Goal: Use online tool/utility: Utilize a website feature to perform a specific function

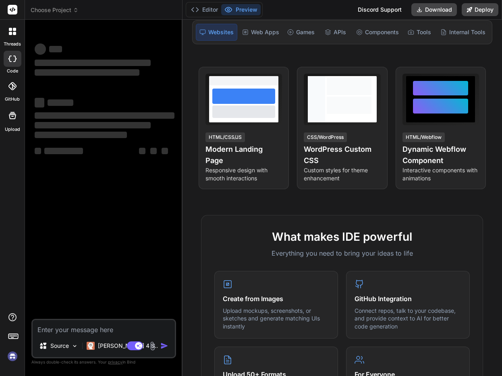
scroll to position [101, 0]
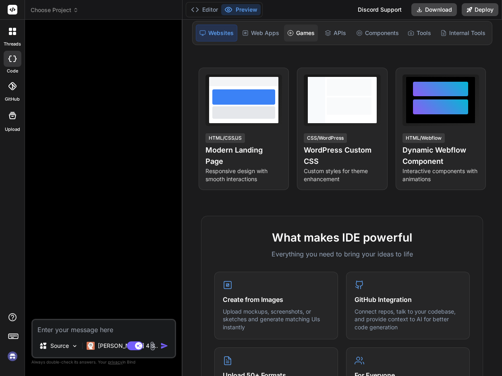
type textarea "x"
click at [261, 37] on div "Web Apps" at bounding box center [261, 33] width 44 height 17
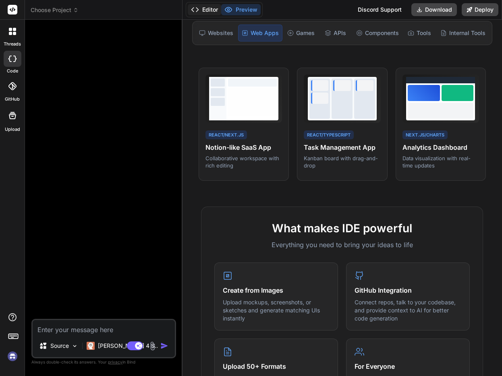
click at [202, 8] on button "Editor" at bounding box center [204, 9] width 33 height 11
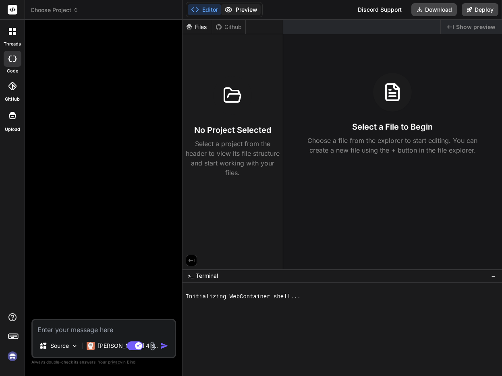
click at [237, 6] on button "Preview" at bounding box center [240, 9] width 39 height 11
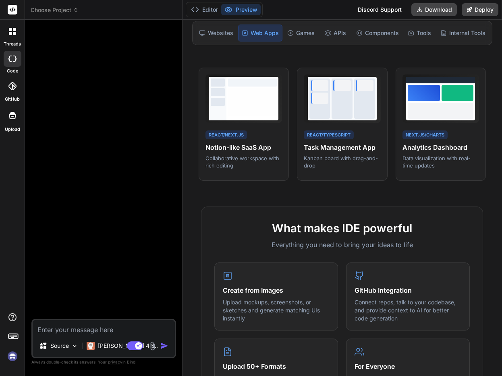
click at [17, 34] on div at bounding box center [12, 31] width 17 height 17
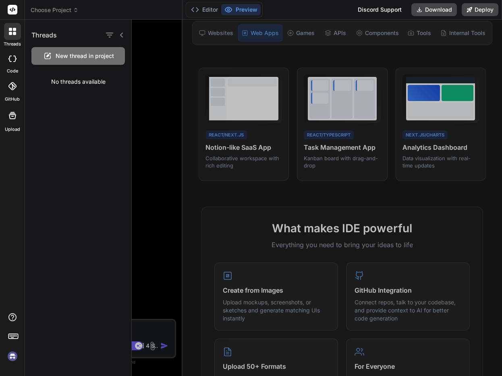
click at [17, 34] on div at bounding box center [12, 31] width 17 height 17
click at [408, 53] on div at bounding box center [317, 198] width 370 height 356
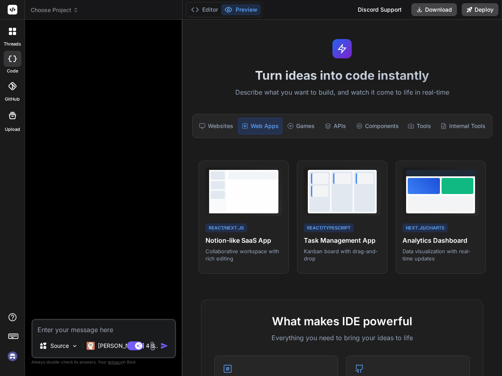
scroll to position [0, 0]
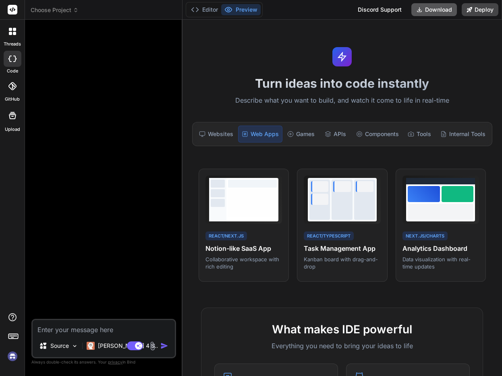
click at [442, 8] on button "Download" at bounding box center [434, 9] width 46 height 13
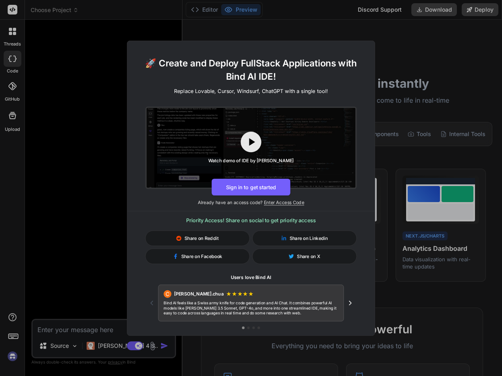
click at [417, 112] on div "🚀 Create and Deploy FullStack Applications with Bind AI IDE! Replace Lovable, C…" at bounding box center [251, 188] width 502 height 376
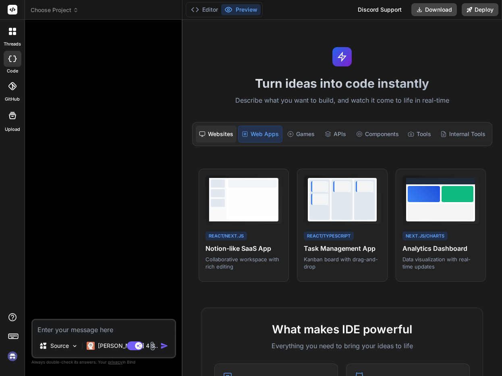
click at [219, 141] on div "Websites" at bounding box center [216, 134] width 41 height 17
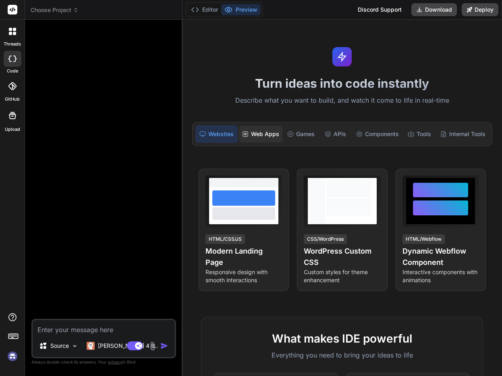
click at [261, 133] on div "Web Apps" at bounding box center [261, 134] width 44 height 17
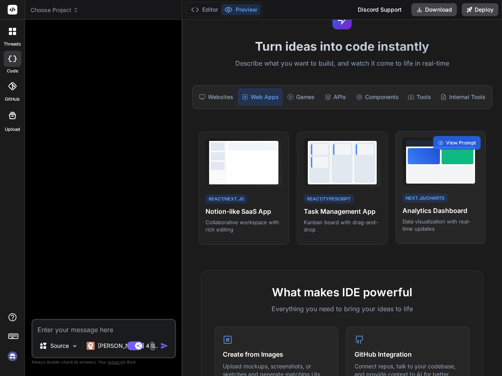
scroll to position [35, 0]
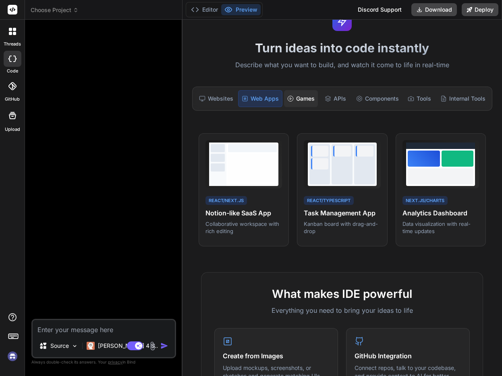
click at [310, 99] on div "Games" at bounding box center [301, 98] width 34 height 17
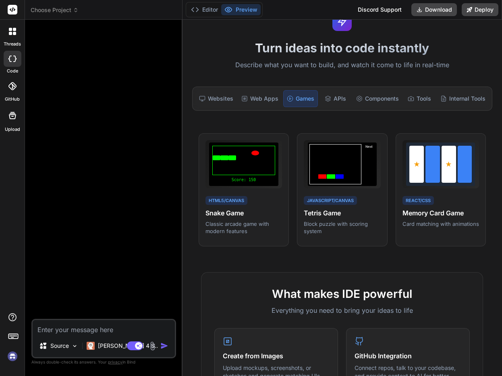
scroll to position [41, 0]
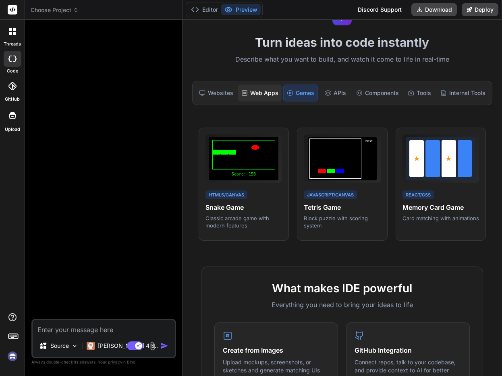
click at [266, 92] on div "Web Apps" at bounding box center [260, 93] width 44 height 17
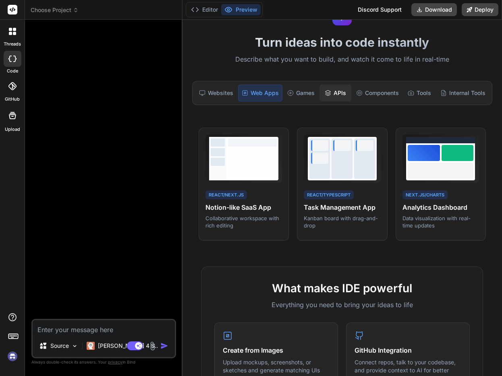
click at [331, 90] on div "APIs" at bounding box center [335, 93] width 32 height 17
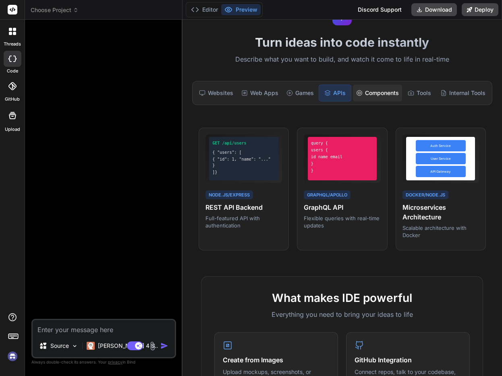
click at [373, 91] on div "Components" at bounding box center [377, 93] width 49 height 17
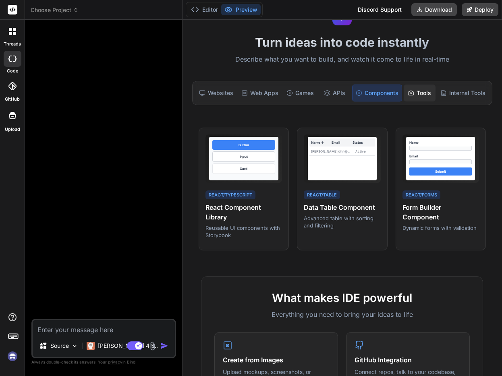
click at [421, 94] on div "Tools" at bounding box center [420, 93] width 32 height 17
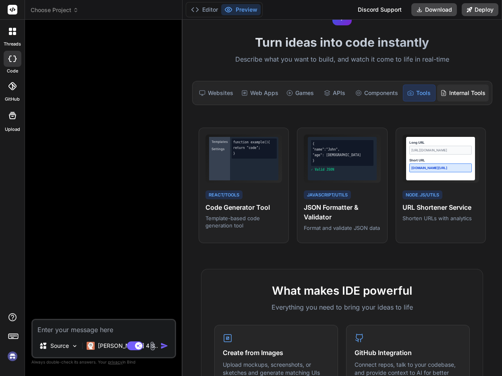
click at [460, 93] on div "Internal Tools" at bounding box center [463, 93] width 52 height 17
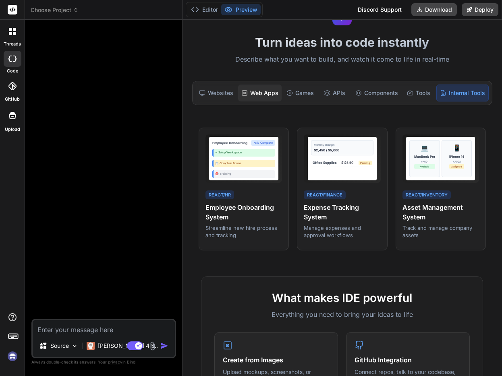
click at [270, 93] on div "Web Apps" at bounding box center [260, 93] width 44 height 17
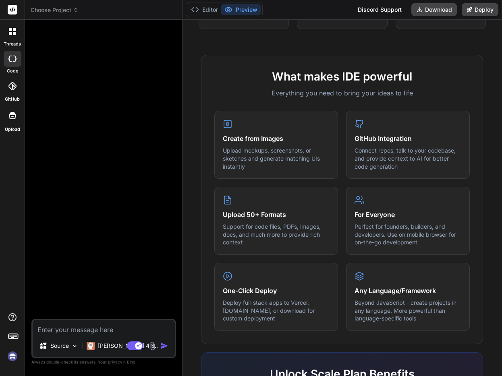
scroll to position [274, 0]
